Goal: Task Accomplishment & Management: Manage account settings

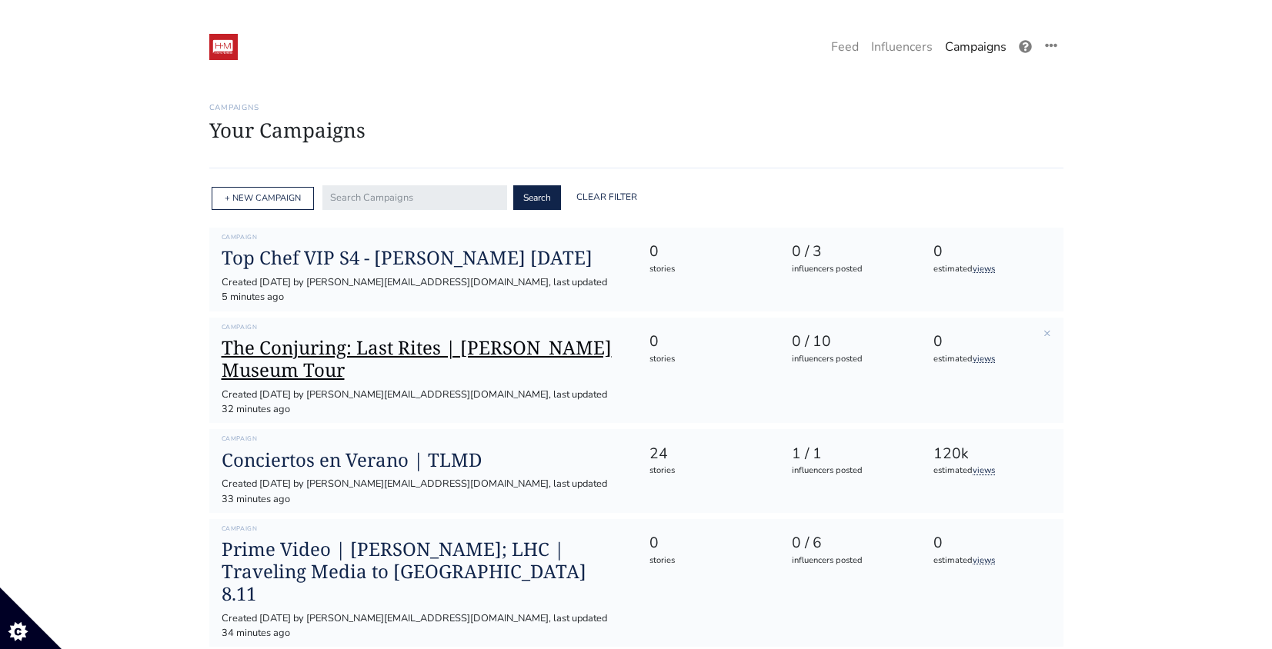
scroll to position [85, 0]
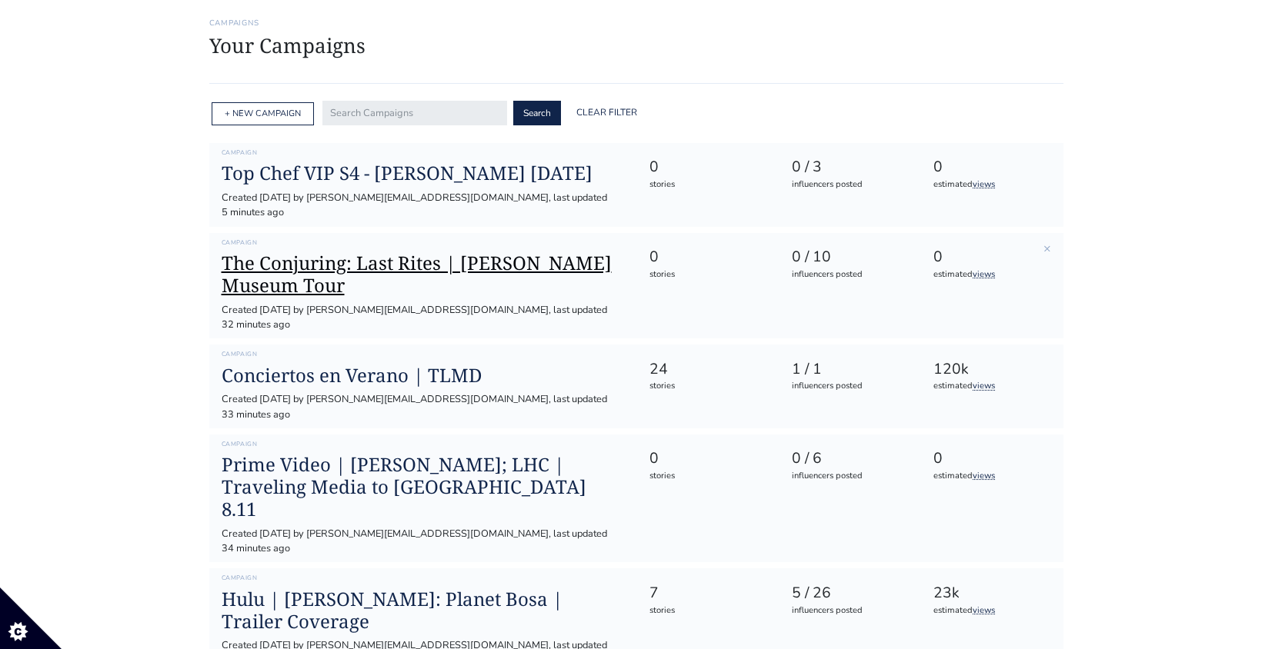
click at [389, 252] on h1 "The Conjuring: Last Rites | [PERSON_NAME] Museum Tour" at bounding box center [423, 274] width 403 height 45
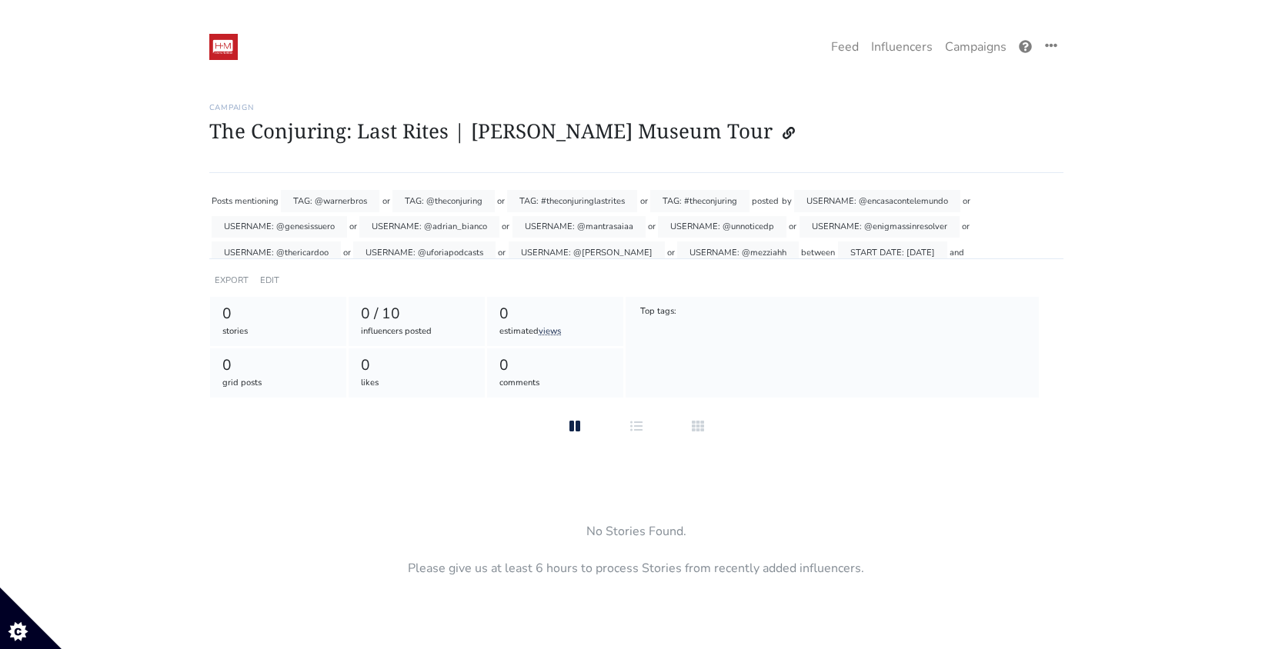
click at [274, 273] on div "EDIT" at bounding box center [269, 280] width 25 height 22
click at [266, 278] on link "EDIT" at bounding box center [269, 281] width 19 height 12
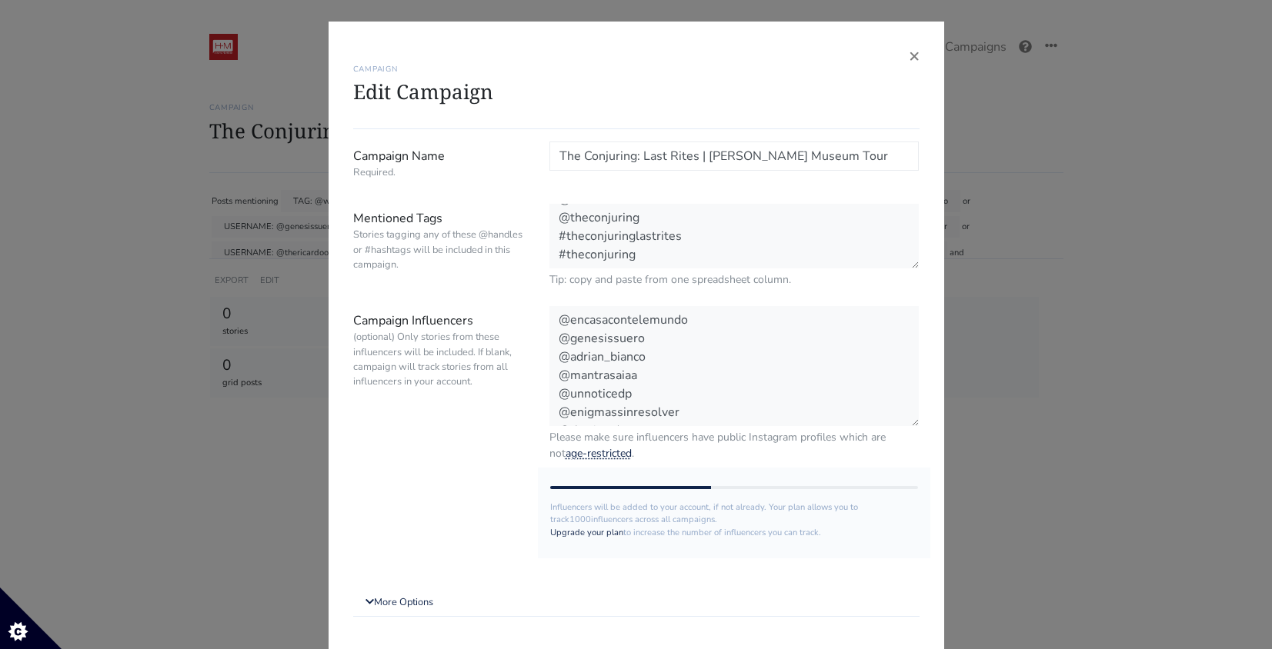
scroll to position [17, 0]
click at [720, 257] on textarea "@warnerbros @theconjuring #theconjuringlastrites #theconjuring" at bounding box center [734, 237] width 370 height 66
paste textarea "@HM_Comms"
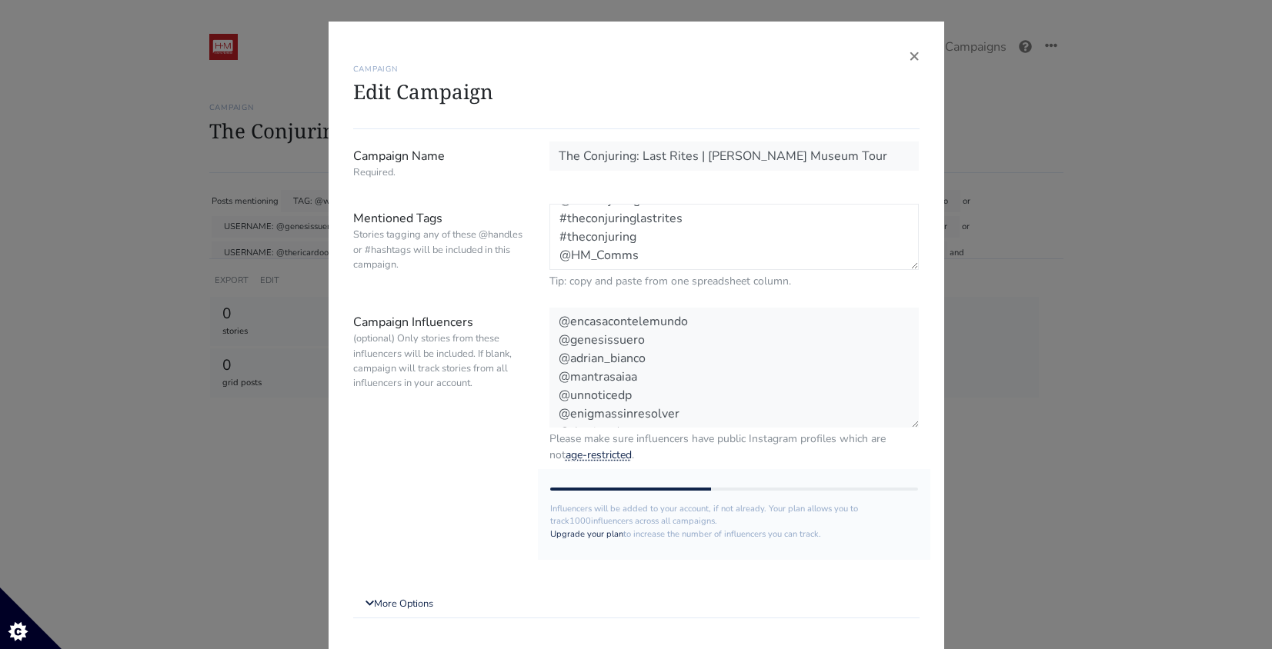
drag, startPoint x: 590, startPoint y: 259, endPoint x: 573, endPoint y: 259, distance: 16.9
click at [573, 259] on textarea "@warnerbros @theconjuring #theconjuringlastrites #theconjuring" at bounding box center [734, 237] width 370 height 66
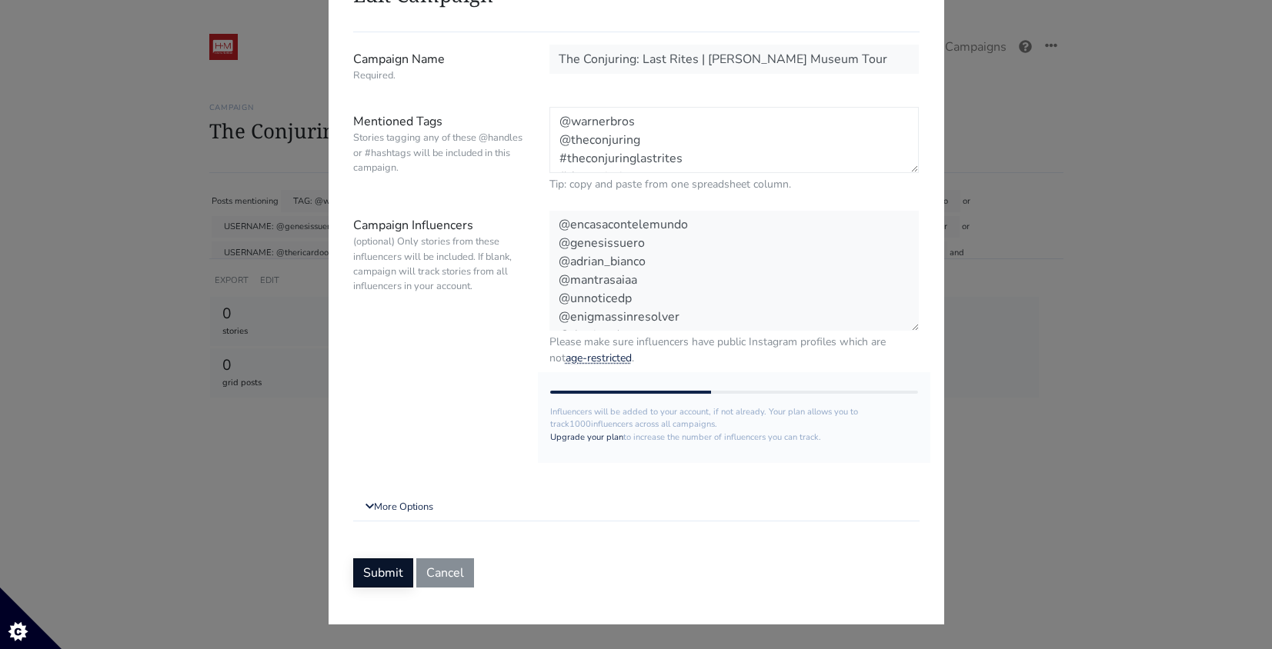
type textarea "@warnerbros @theconjuring #theconjuringlastrites #theconjuring @hm_comms"
click at [385, 578] on button "Submit" at bounding box center [383, 573] width 60 height 29
